Goal: Information Seeking & Learning: Learn about a topic

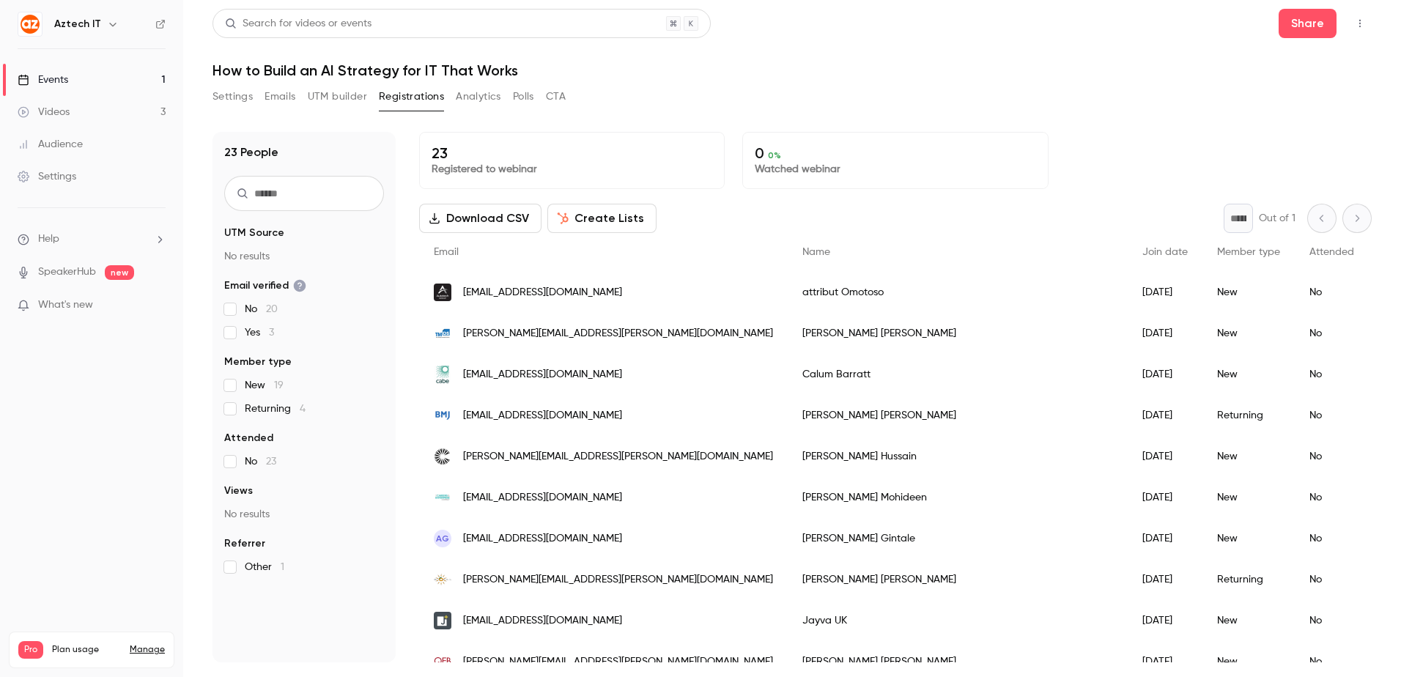
click at [733, 59] on header "Search for videos or events Share How to Build an AI Strategy for IT That Works" at bounding box center [791, 44] width 1159 height 70
drag, startPoint x: 724, startPoint y: 65, endPoint x: 713, endPoint y: 48, distance: 20.1
click at [724, 65] on h1 "How to Build an AI Strategy for IT That Works" at bounding box center [791, 71] width 1159 height 18
click at [101, 110] on link "Videos 3" at bounding box center [91, 112] width 183 height 32
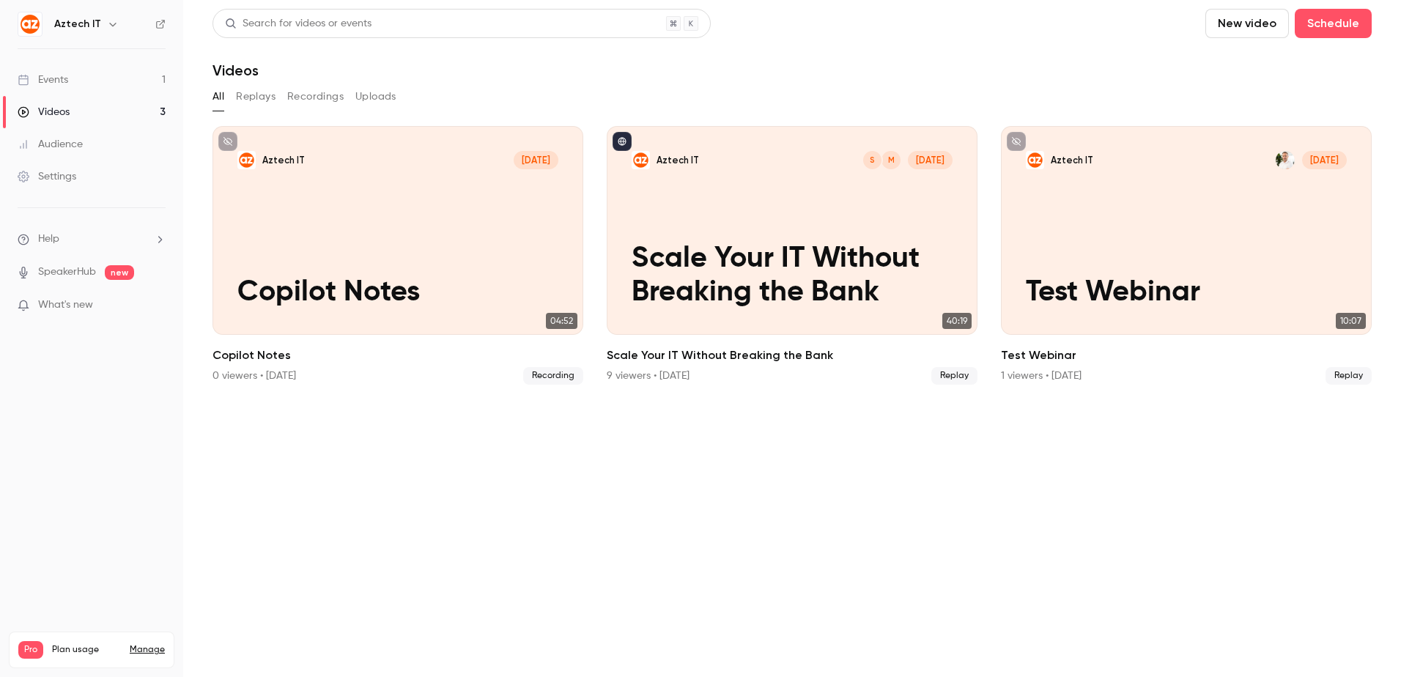
click at [138, 85] on link "Events 1" at bounding box center [91, 80] width 183 height 32
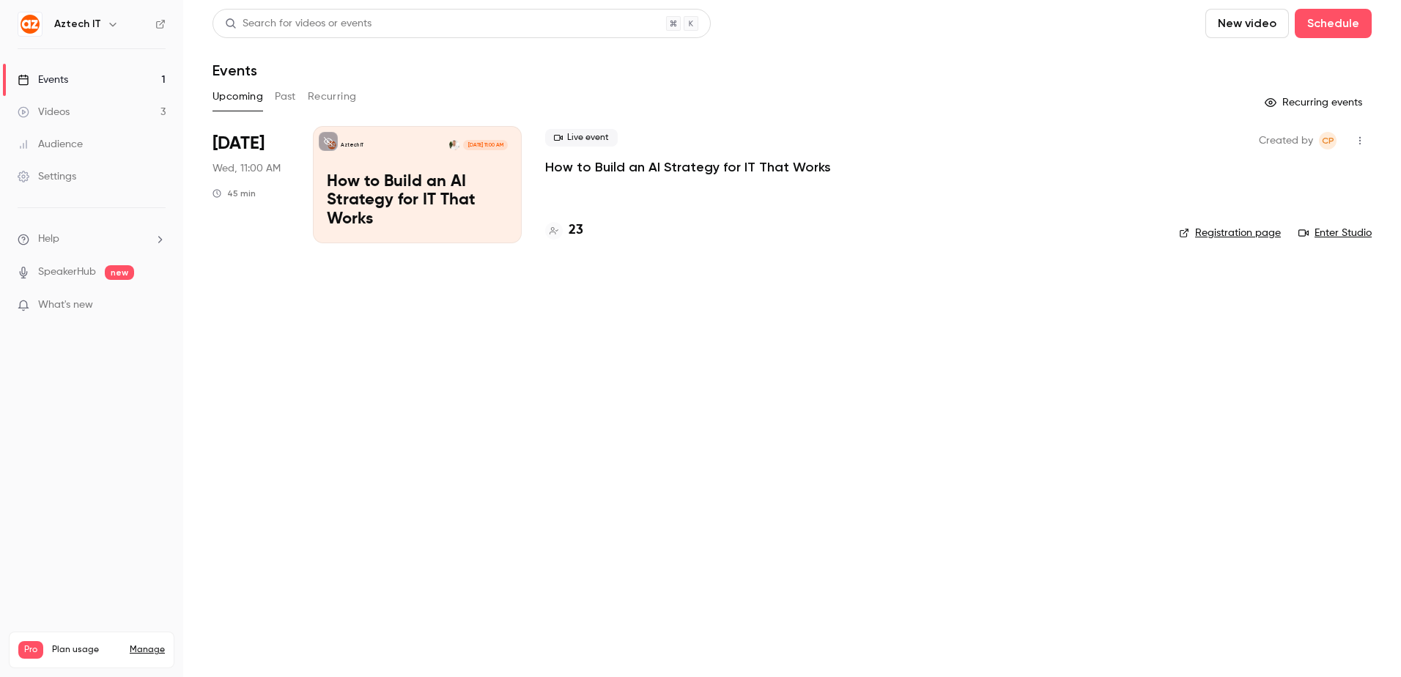
click at [444, 198] on p "How to Build an AI Strategy for IT That Works" at bounding box center [417, 201] width 181 height 56
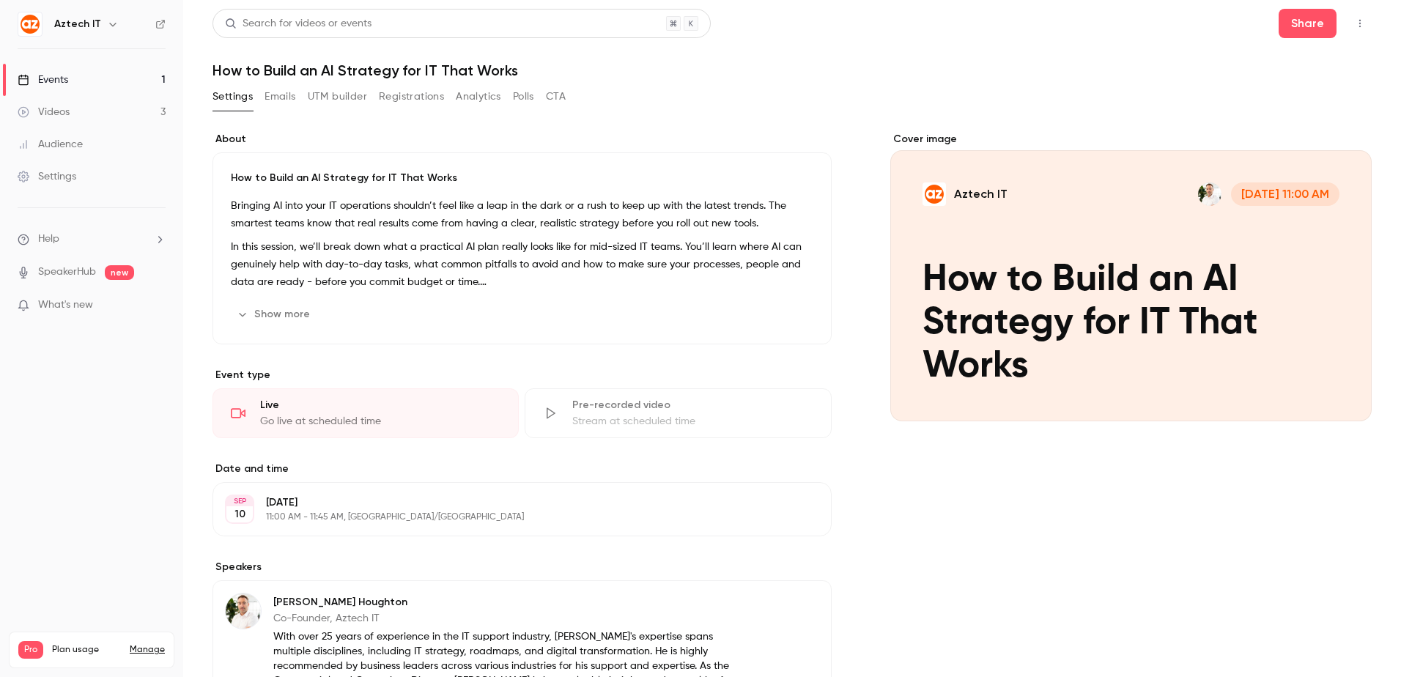
click at [89, 84] on link "Events 1" at bounding box center [91, 80] width 183 height 32
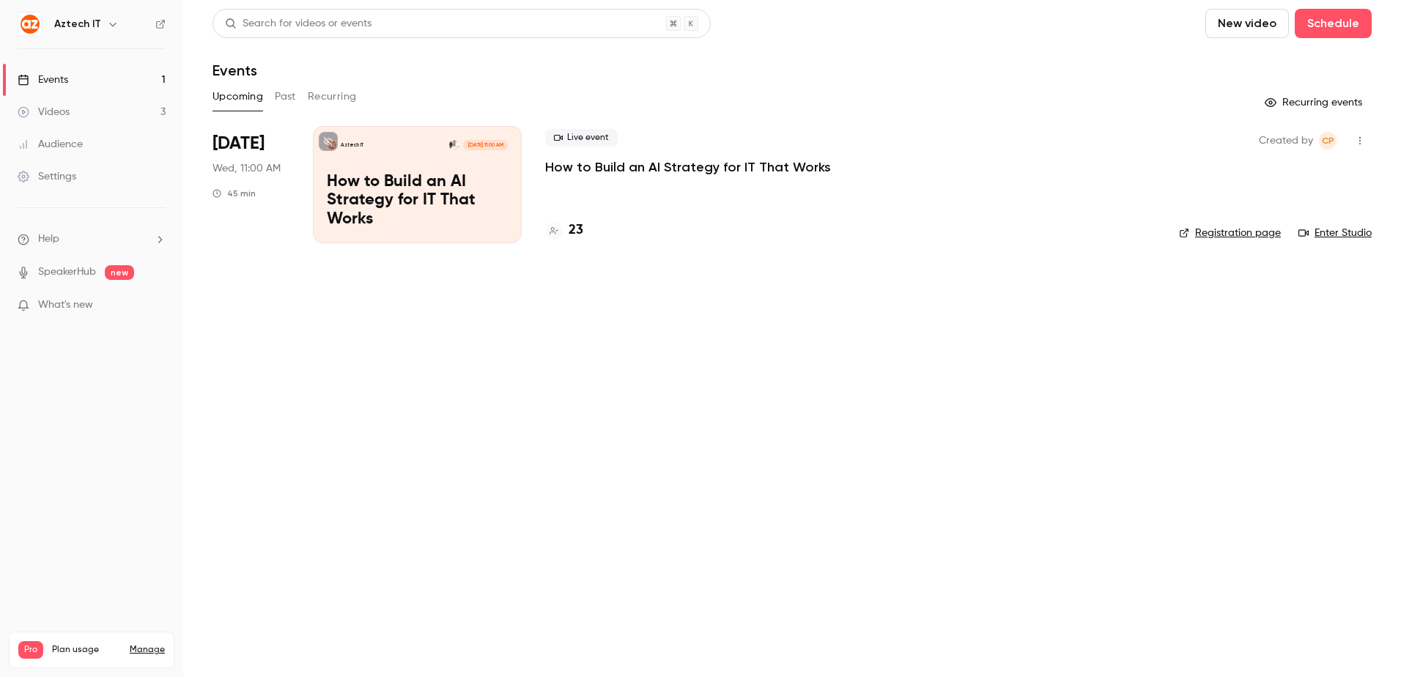
click at [662, 201] on div "Live event How to Build an AI Strategy for IT That Works 23" at bounding box center [850, 184] width 610 height 117
click at [330, 142] on icon at bounding box center [328, 141] width 9 height 9
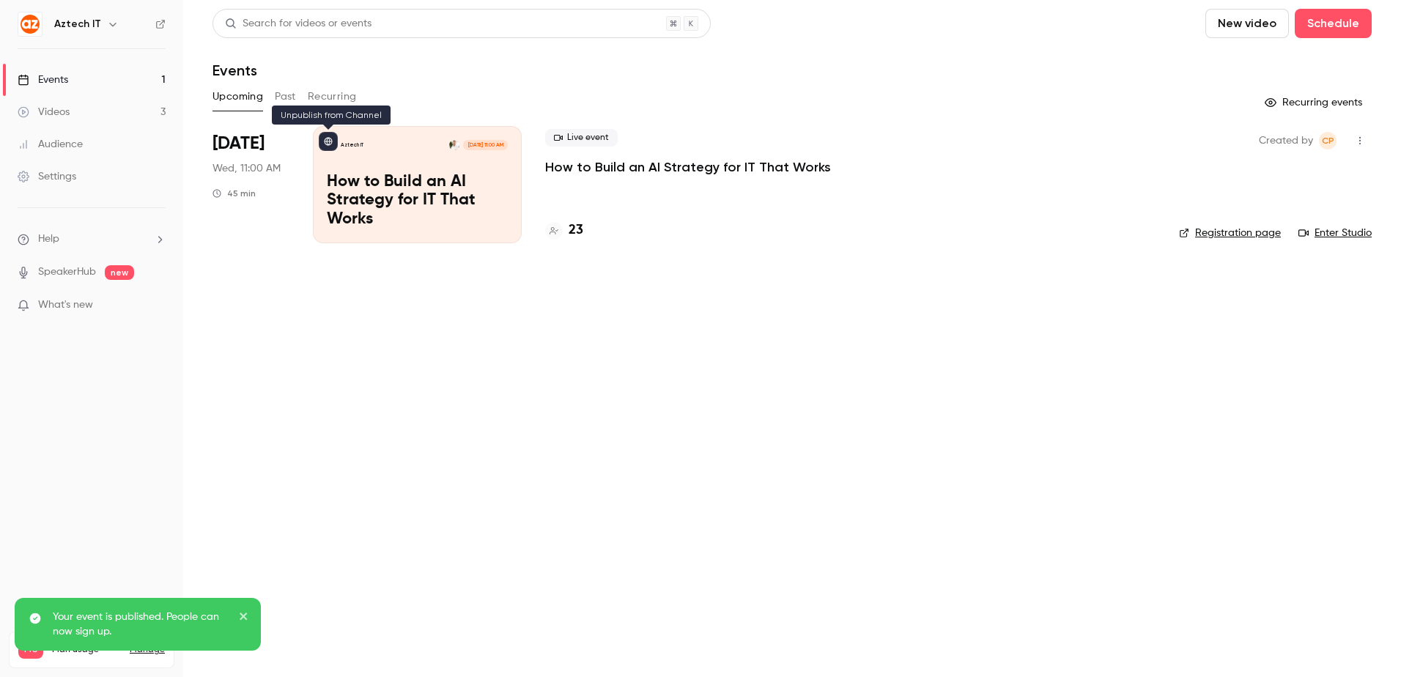
click at [330, 142] on icon at bounding box center [329, 142] width 8 height 8
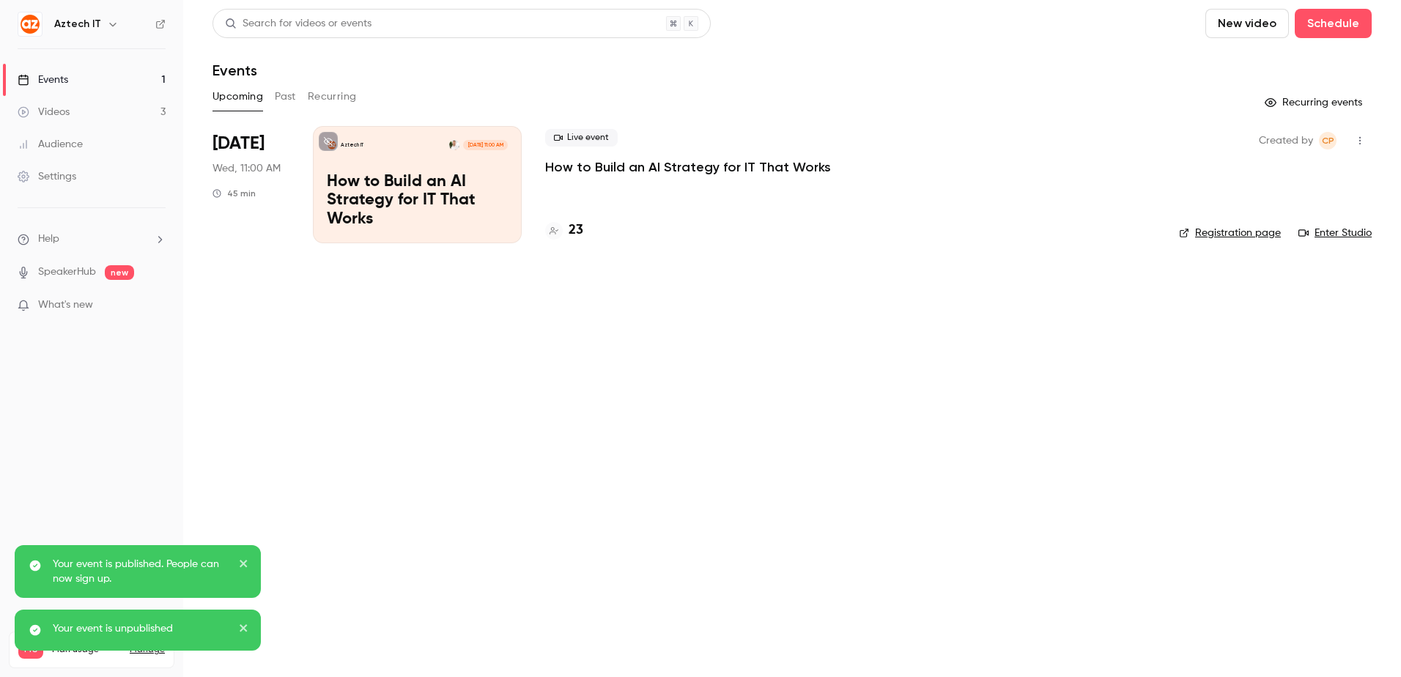
click at [328, 141] on icon at bounding box center [328, 141] width 9 height 9
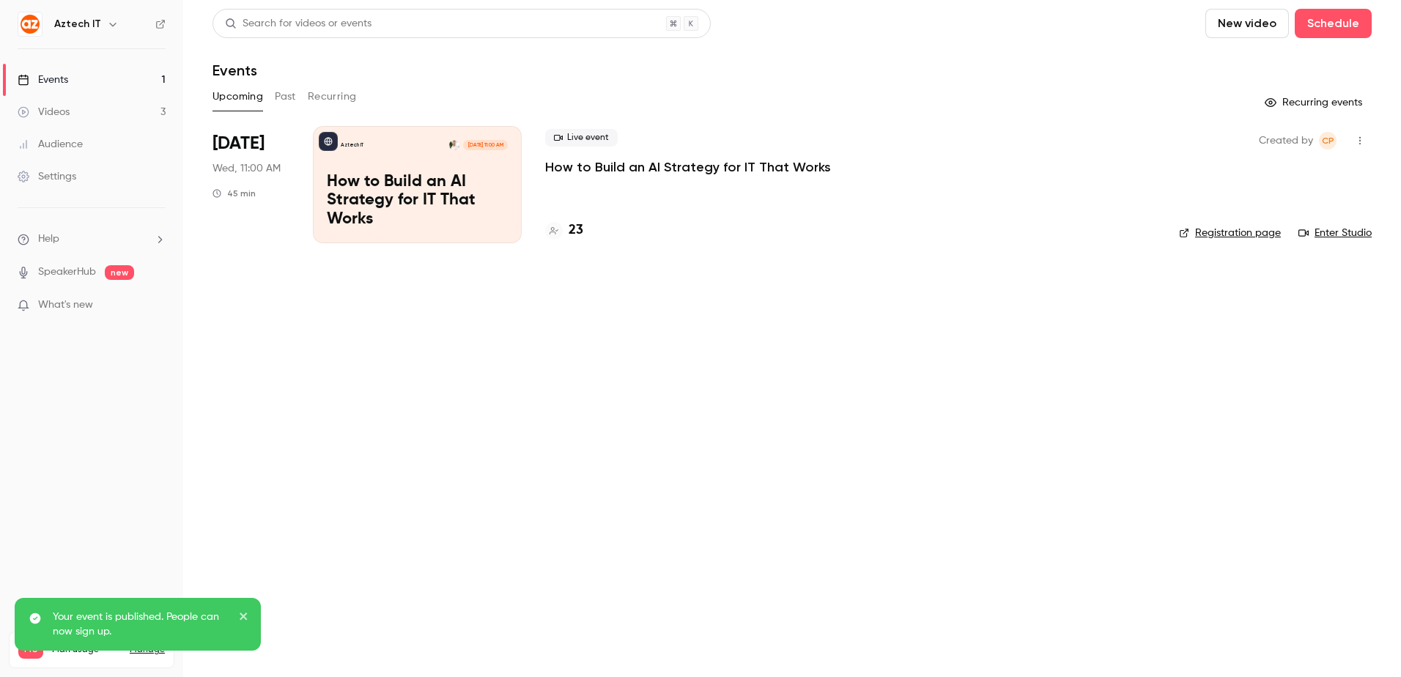
click at [248, 613] on icon "close" at bounding box center [244, 616] width 10 height 12
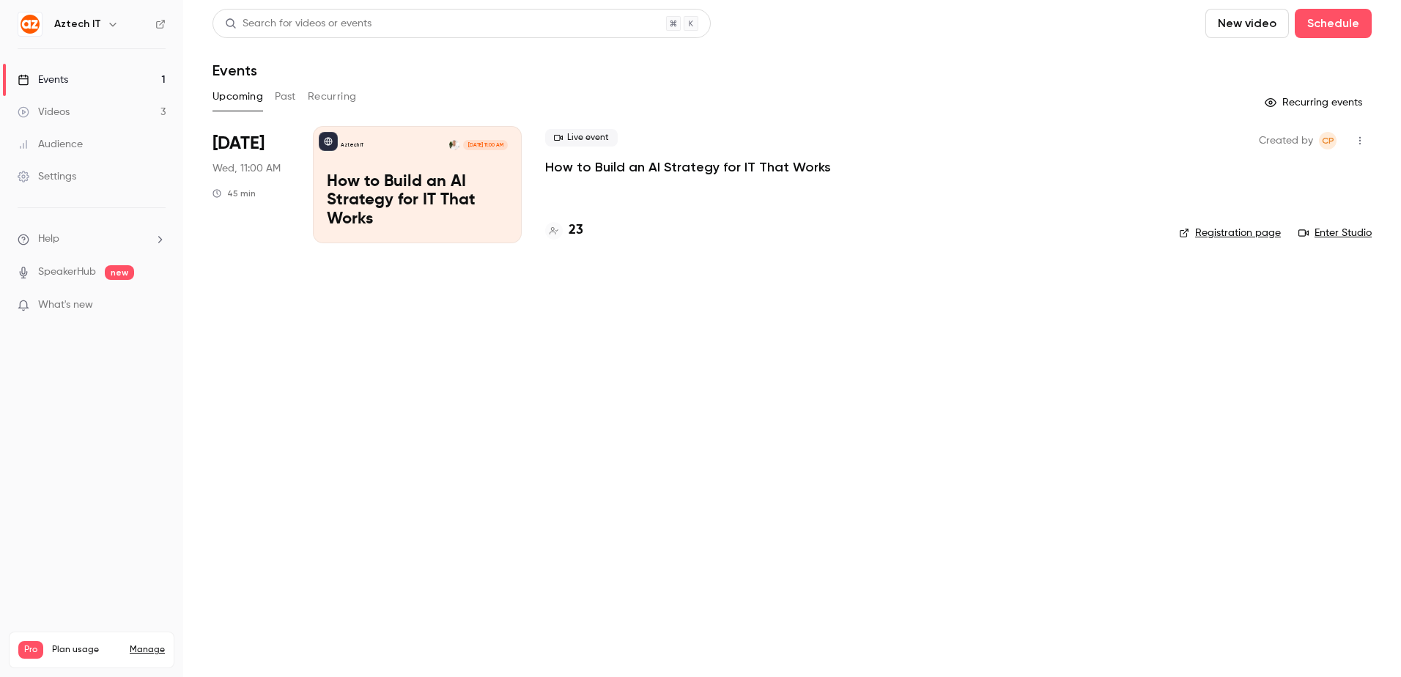
click at [370, 376] on main "Search for videos or events New video Schedule Events Upcoming Past Recurring R…" at bounding box center [792, 338] width 1218 height 677
click at [86, 67] on link "Events 1" at bounding box center [91, 80] width 183 height 32
click at [100, 114] on link "Videos 3" at bounding box center [91, 112] width 183 height 32
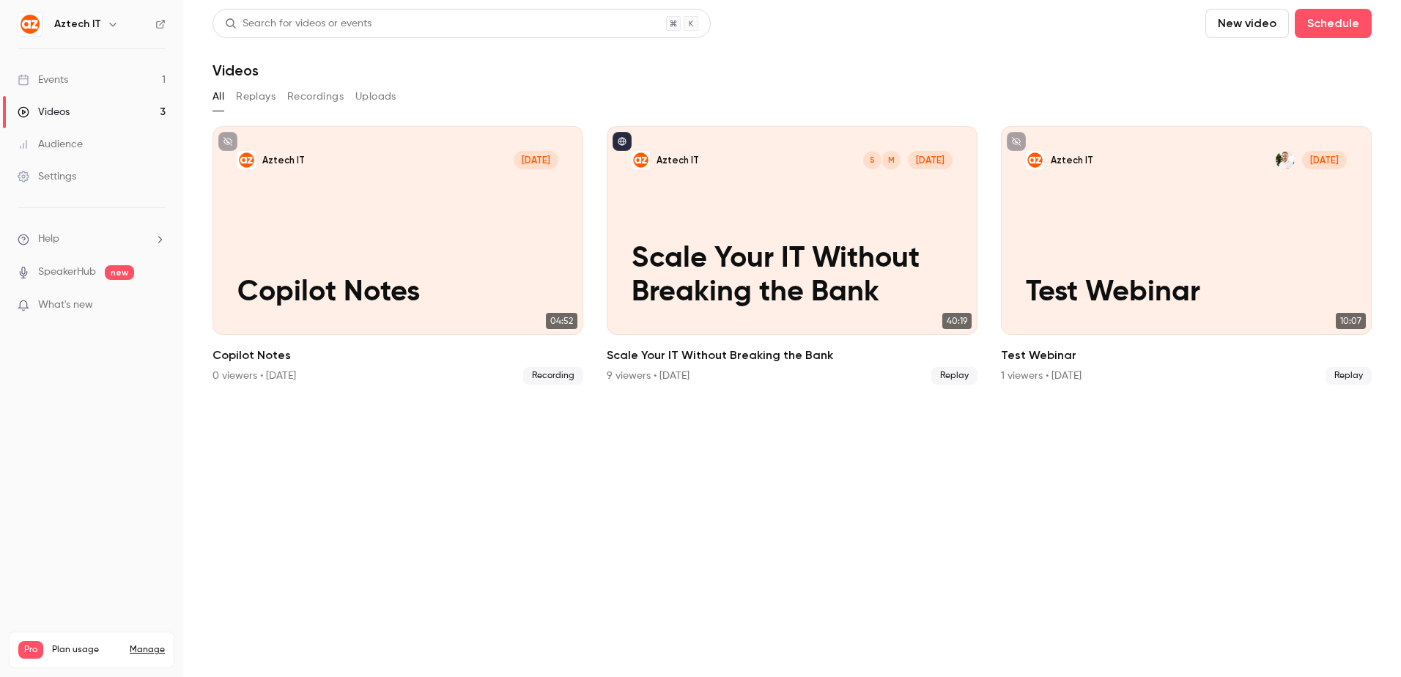
click at [97, 65] on link "Events 1" at bounding box center [91, 80] width 183 height 32
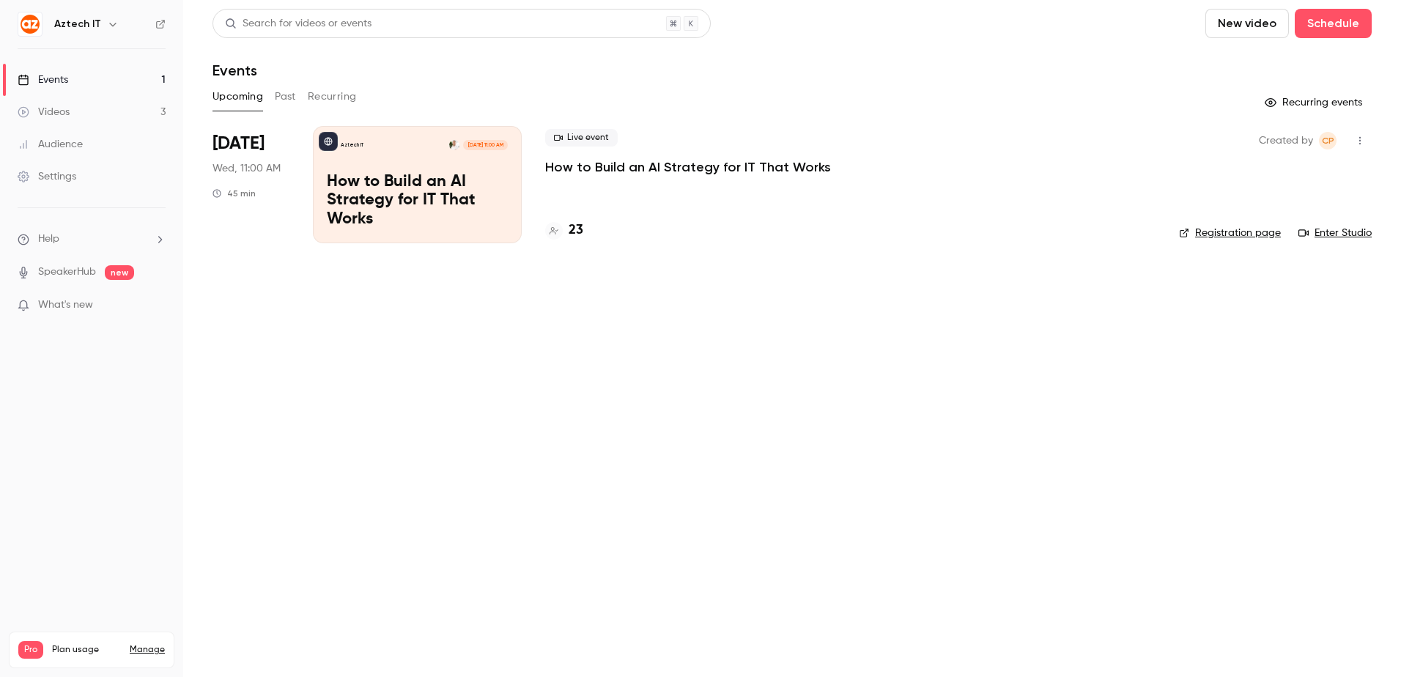
click at [1068, 478] on main "Search for videos or events New video Schedule Events Upcoming Past Recurring R…" at bounding box center [792, 338] width 1218 height 677
click at [728, 92] on div "Upcoming Past Recurring" at bounding box center [791, 96] width 1159 height 23
